Goal: Task Accomplishment & Management: Manage account settings

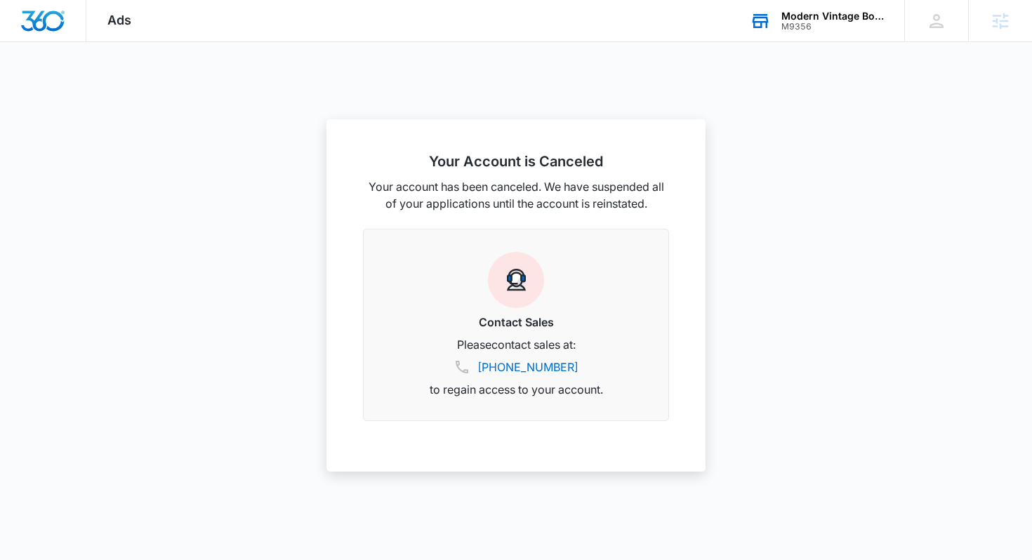
click at [799, 18] on div "Modern Vintage Boutique" at bounding box center [833, 16] width 103 height 11
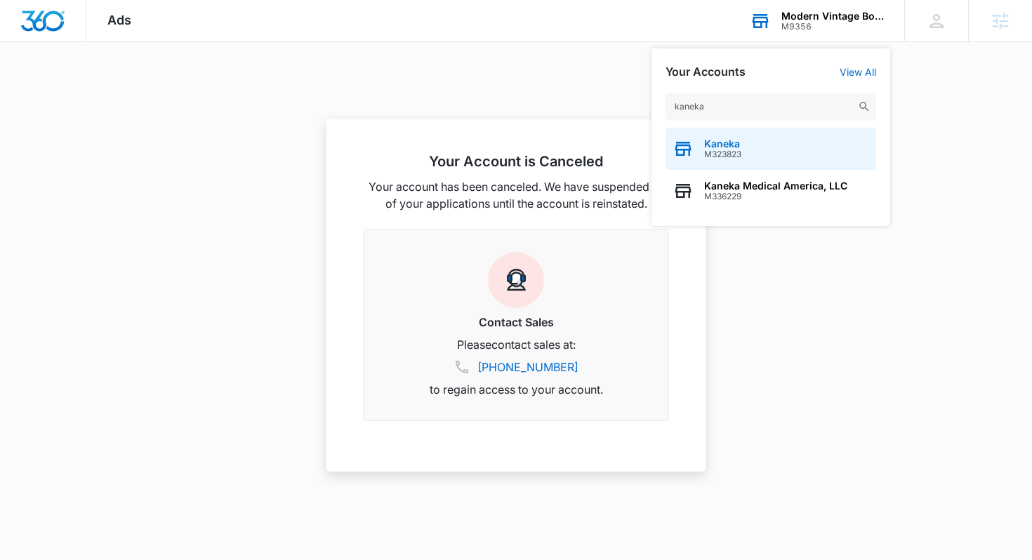
type input "kaneka"
click at [730, 155] on span "M323823" at bounding box center [722, 155] width 37 height 10
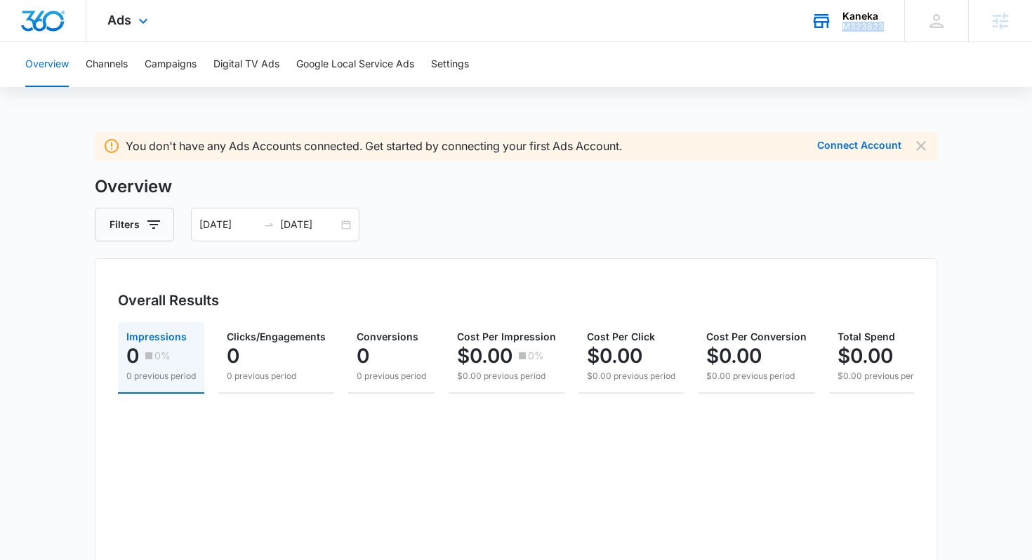
drag, startPoint x: 894, startPoint y: 25, endPoint x: 846, endPoint y: 28, distance: 47.9
click at [846, 27] on div "Kaneka M323823 Your Accounts View All" at bounding box center [847, 20] width 114 height 41
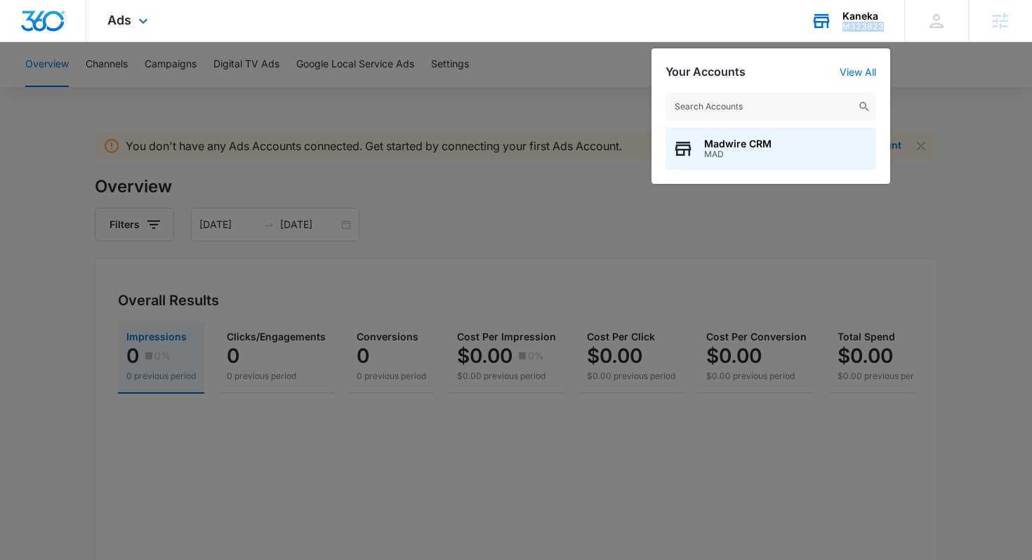
drag, startPoint x: 843, startPoint y: 25, endPoint x: 884, endPoint y: 27, distance: 41.5
click at [884, 27] on div "Kaneka M323823 Your Accounts View All Madwire CRM MAD" at bounding box center [847, 20] width 114 height 41
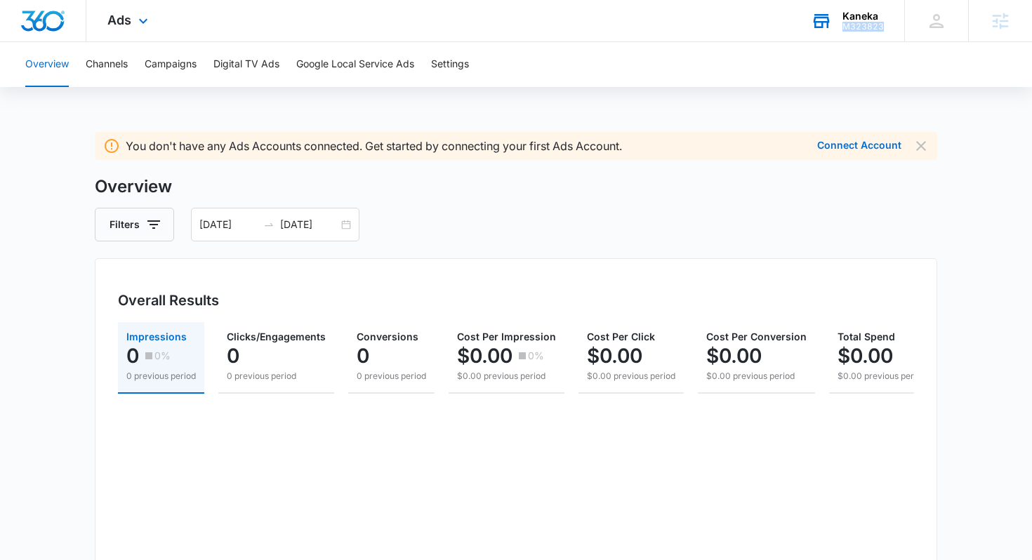
copy div "M323823"
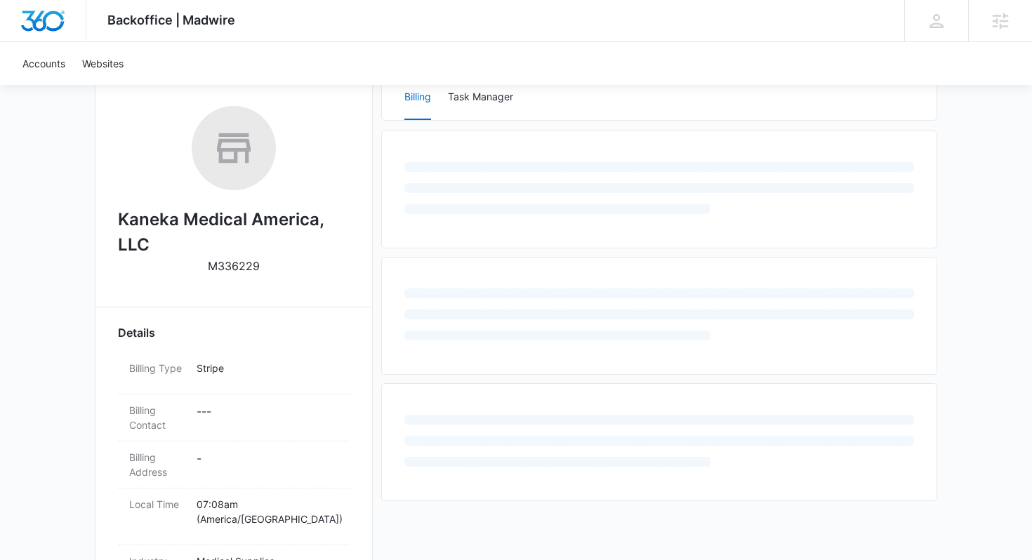
scroll to position [209, 0]
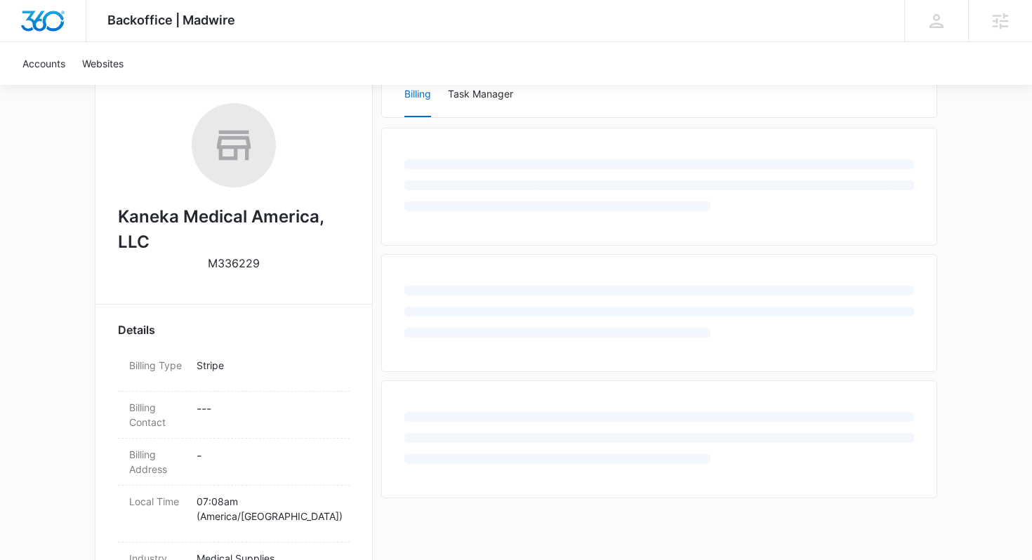
select select "US"
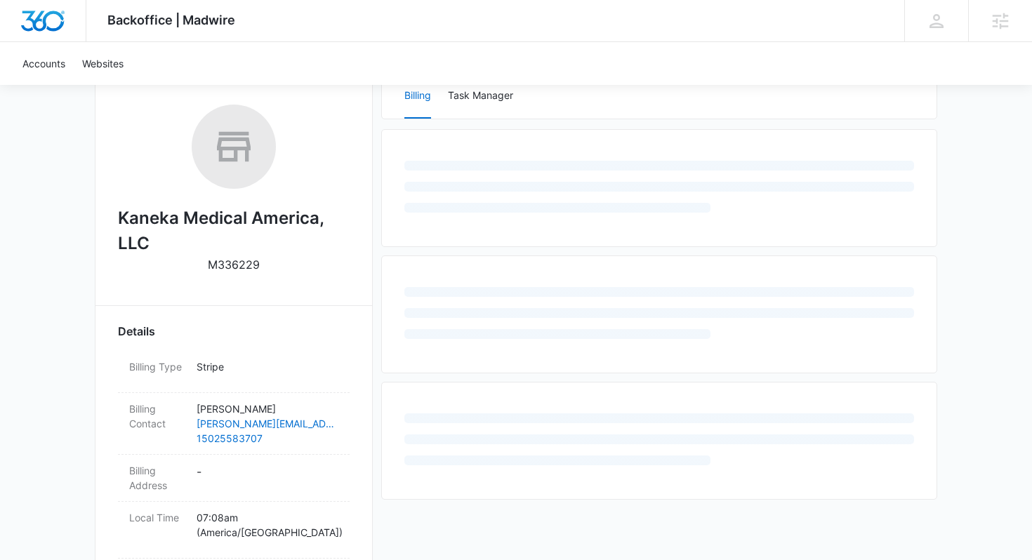
scroll to position [210, 0]
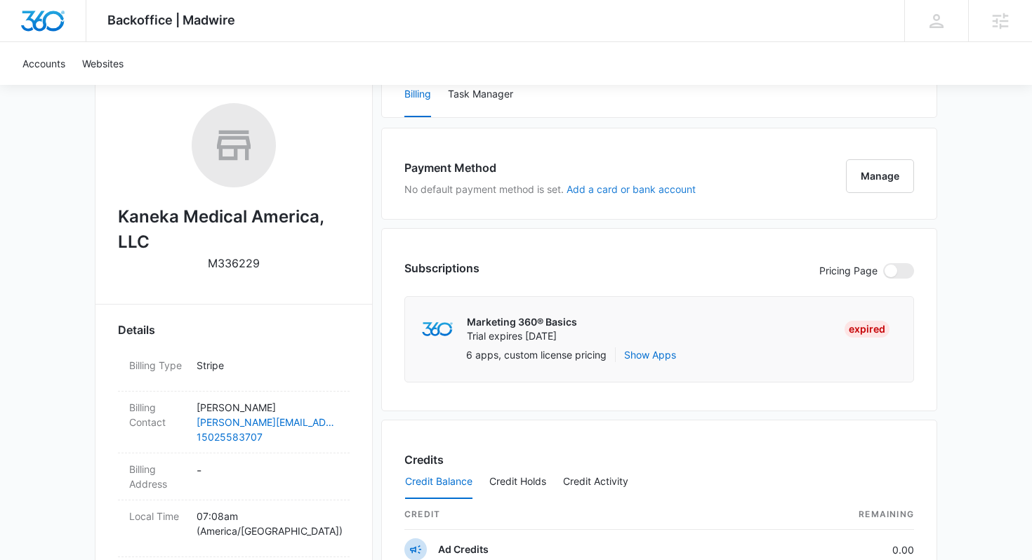
click at [577, 188] on button "Add a card or bank account" at bounding box center [631, 190] width 129 height 10
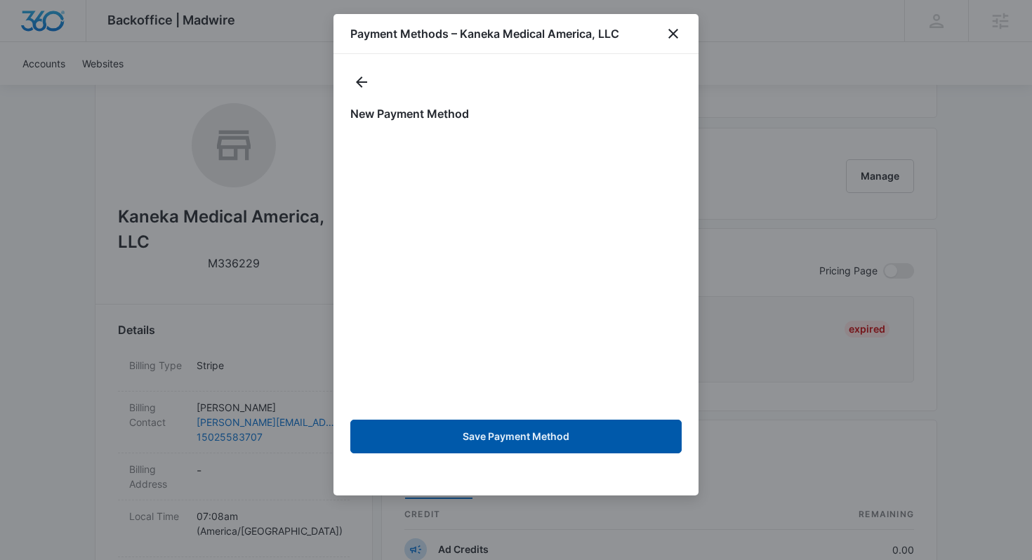
click at [521, 436] on button "Save Payment Method" at bounding box center [515, 437] width 331 height 34
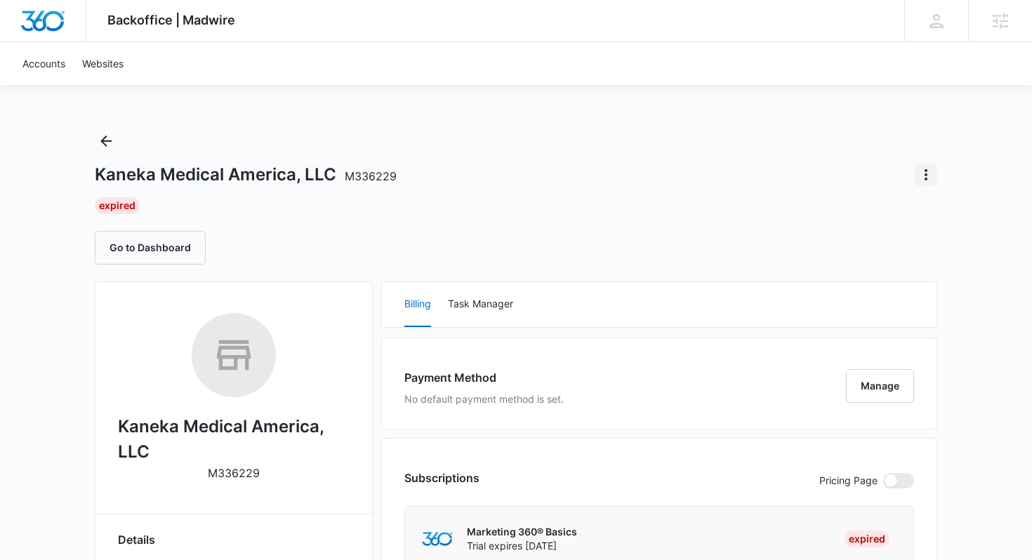
click at [926, 170] on icon "Actions" at bounding box center [926, 174] width 3 height 11
click at [964, 216] on div "Extend Trial" at bounding box center [960, 214] width 54 height 10
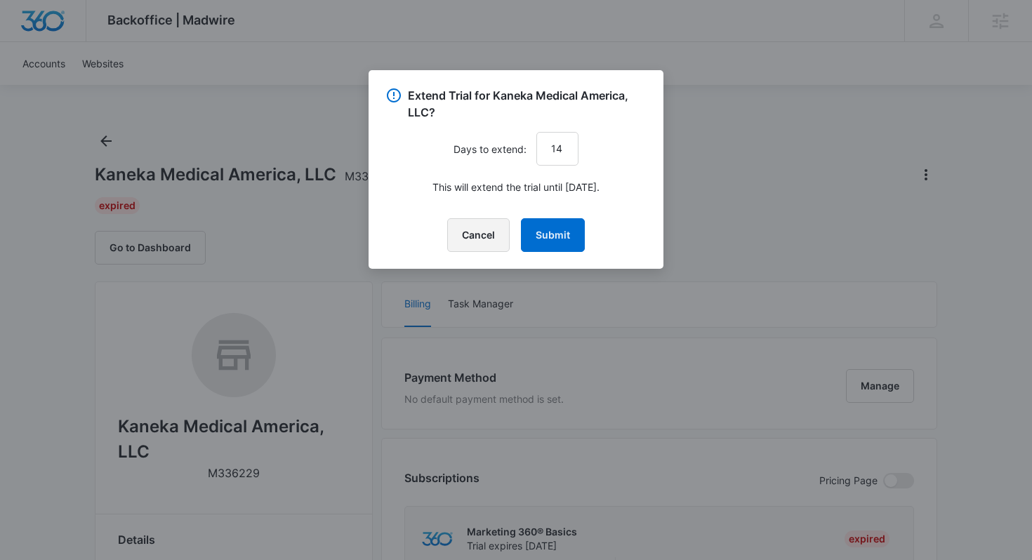
click at [480, 233] on button "Cancel" at bounding box center [478, 235] width 63 height 34
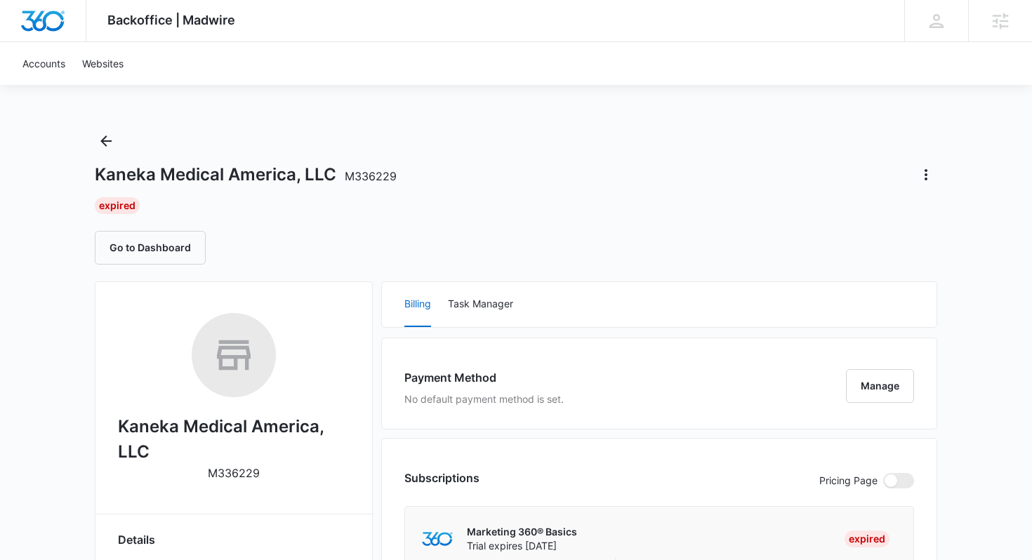
click at [797, 162] on div "Kaneka Medical America, LLC M336229 Expired Go to Dashboard" at bounding box center [516, 197] width 843 height 135
